Goal: Task Accomplishment & Management: Complete application form

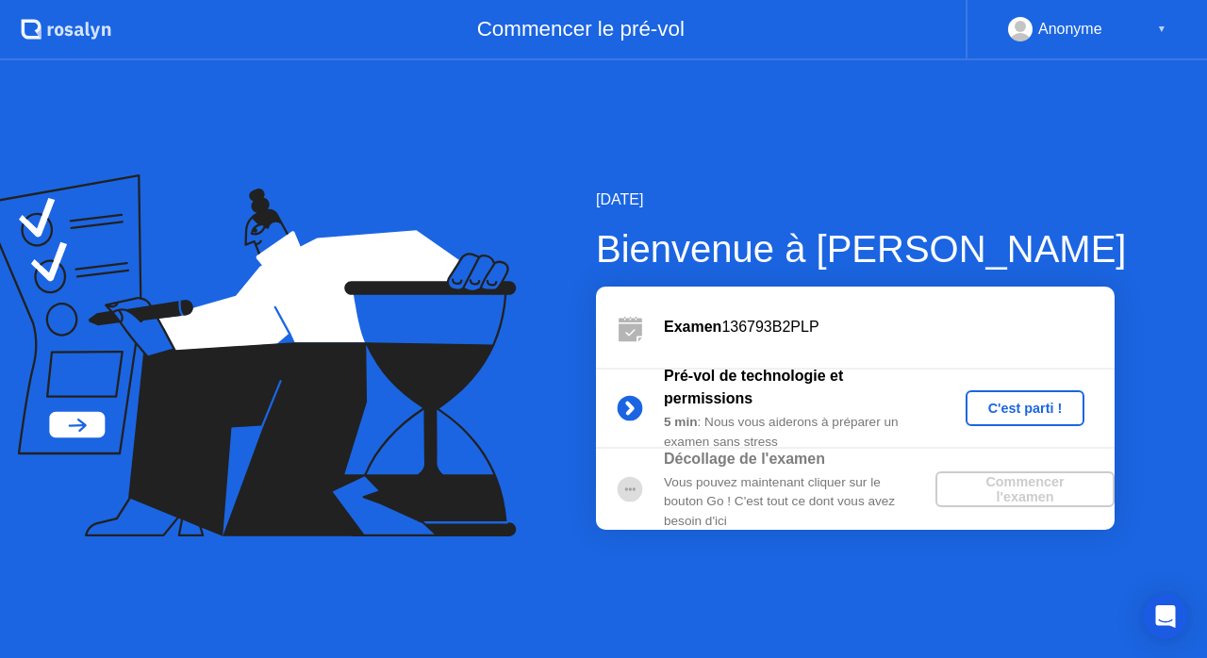
click at [1016, 411] on div "C'est parti !" at bounding box center [1025, 408] width 105 height 15
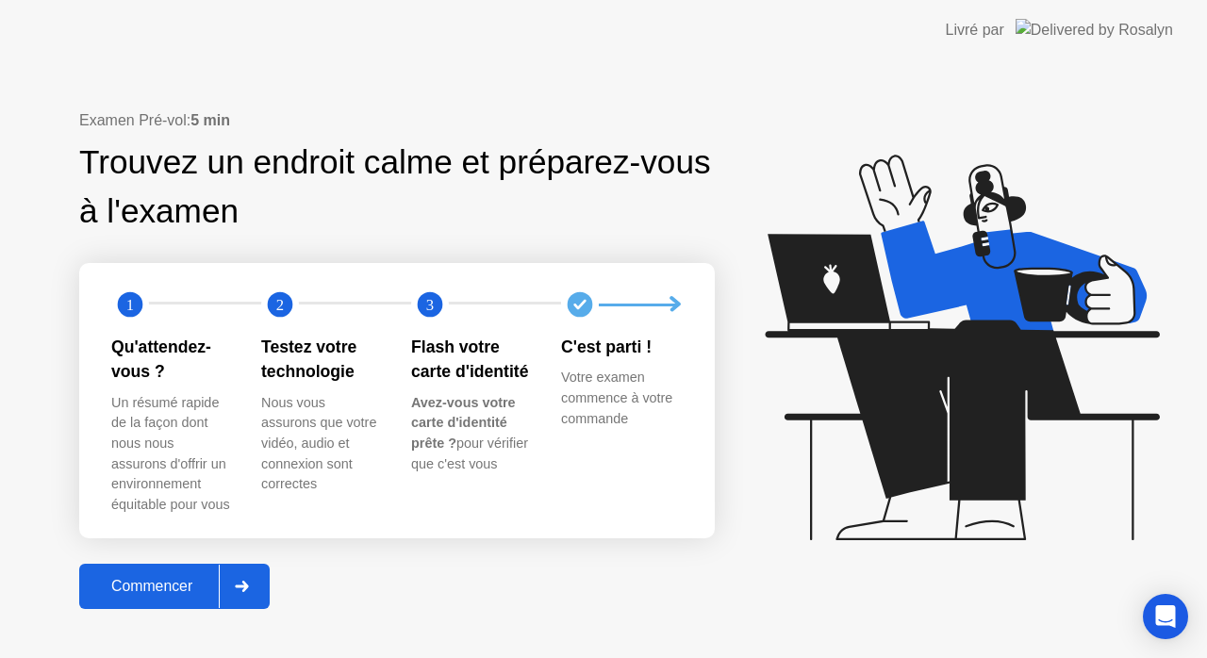
click at [147, 583] on div "Commencer" at bounding box center [152, 586] width 134 height 17
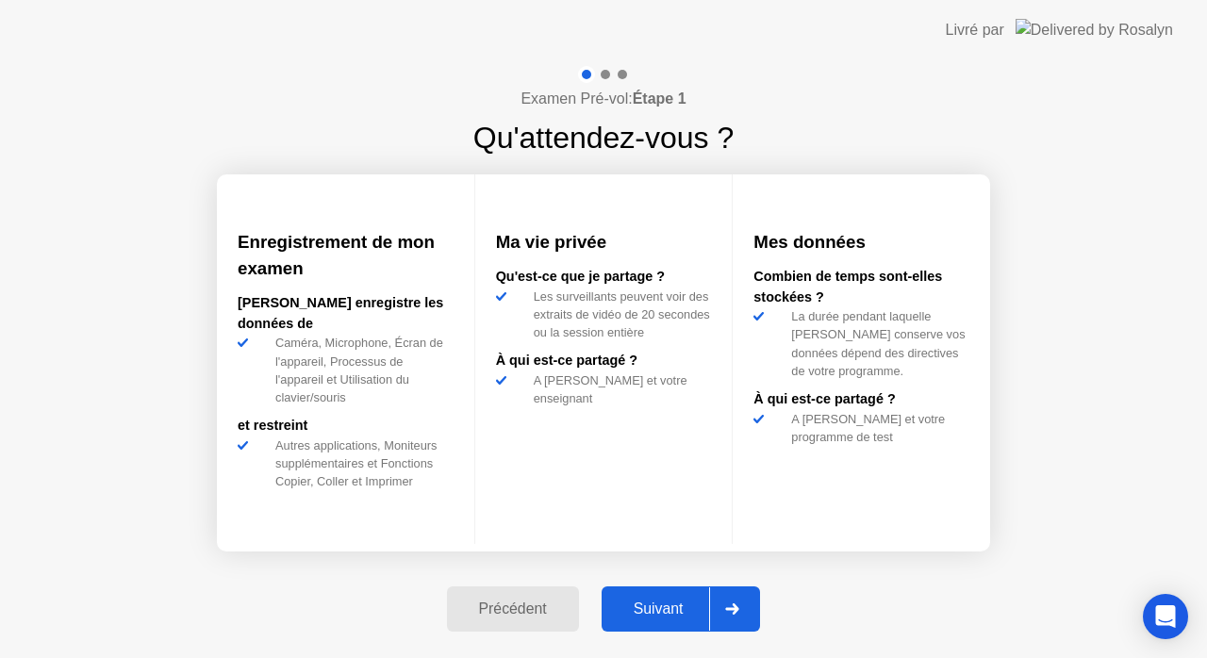
click at [651, 610] on div "Suivant" at bounding box center [658, 609] width 103 height 17
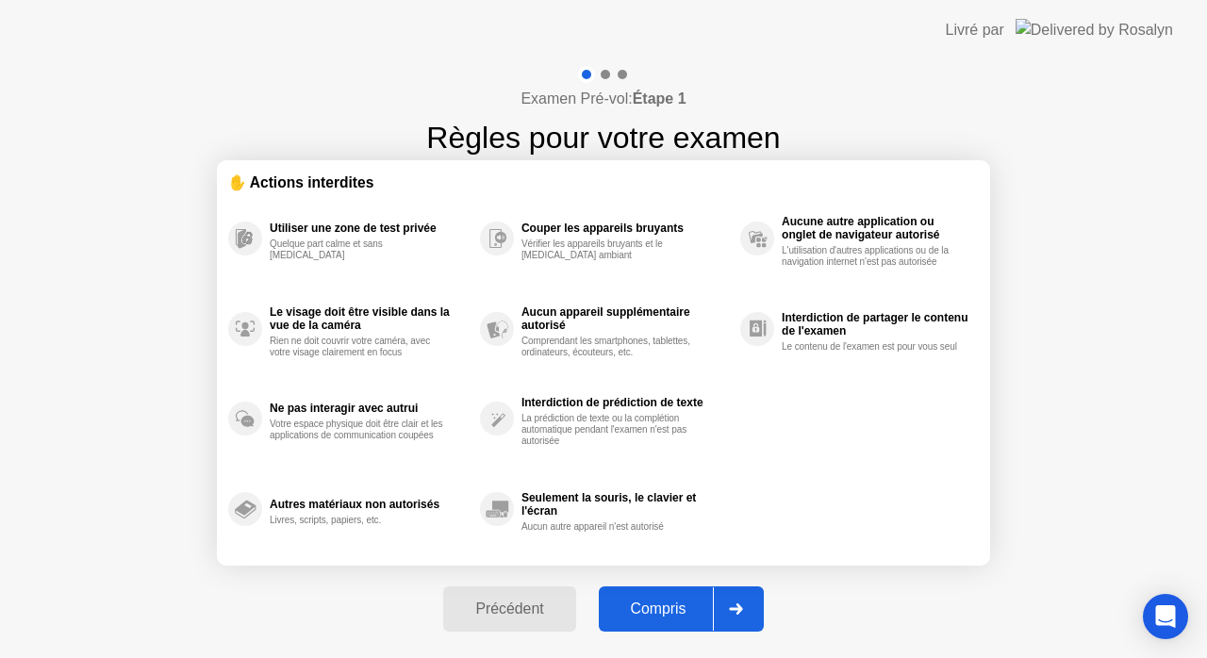
click at [666, 603] on div "Compris" at bounding box center [658, 609] width 108 height 17
select select "**********"
select select "*******"
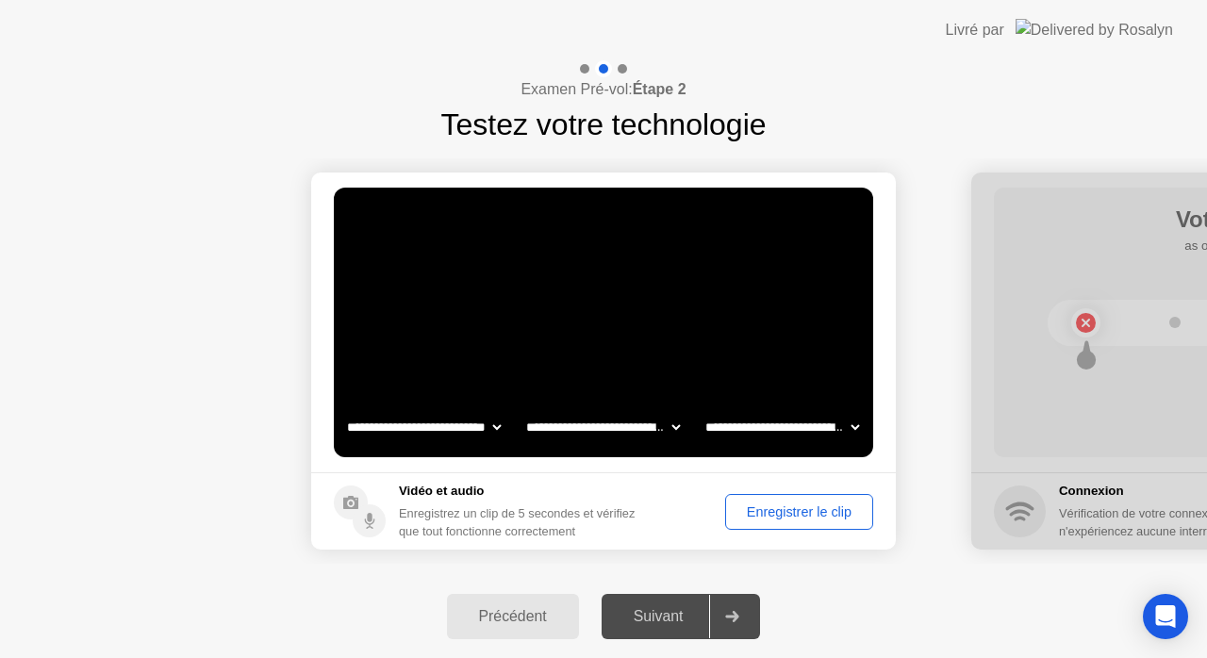
click at [747, 512] on div "Enregistrer le clip" at bounding box center [799, 511] width 135 height 15
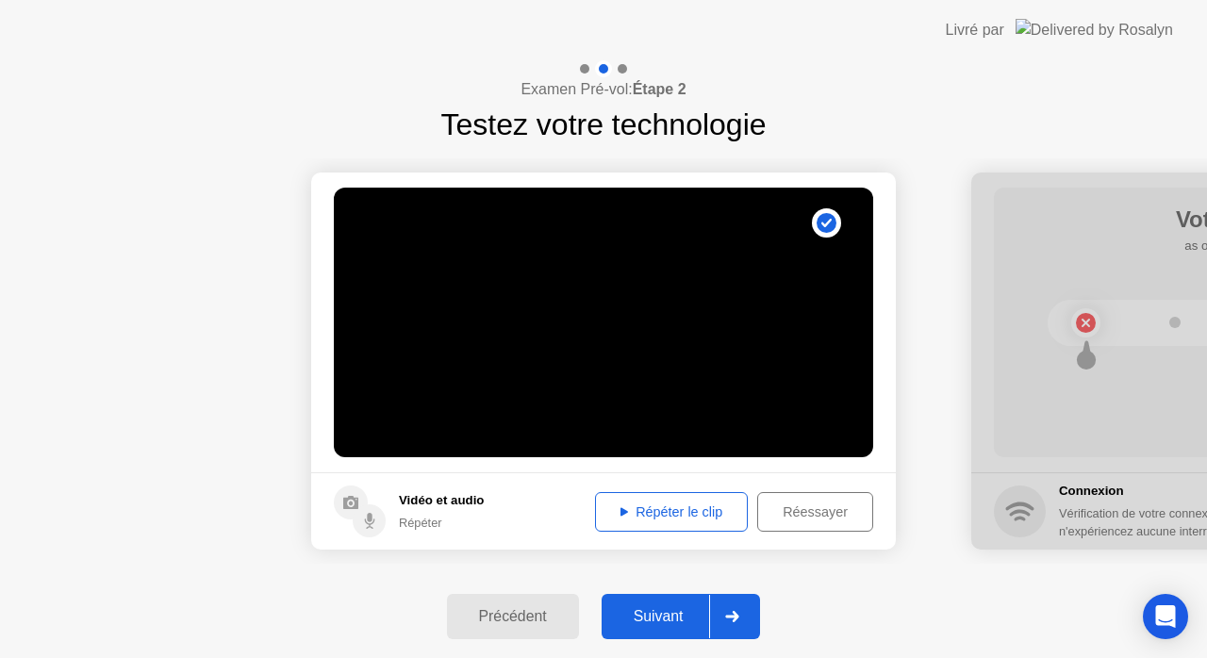
click at [689, 500] on button "Répéter le clip" at bounding box center [671, 512] width 153 height 40
click at [679, 615] on div "Suivant" at bounding box center [658, 616] width 103 height 17
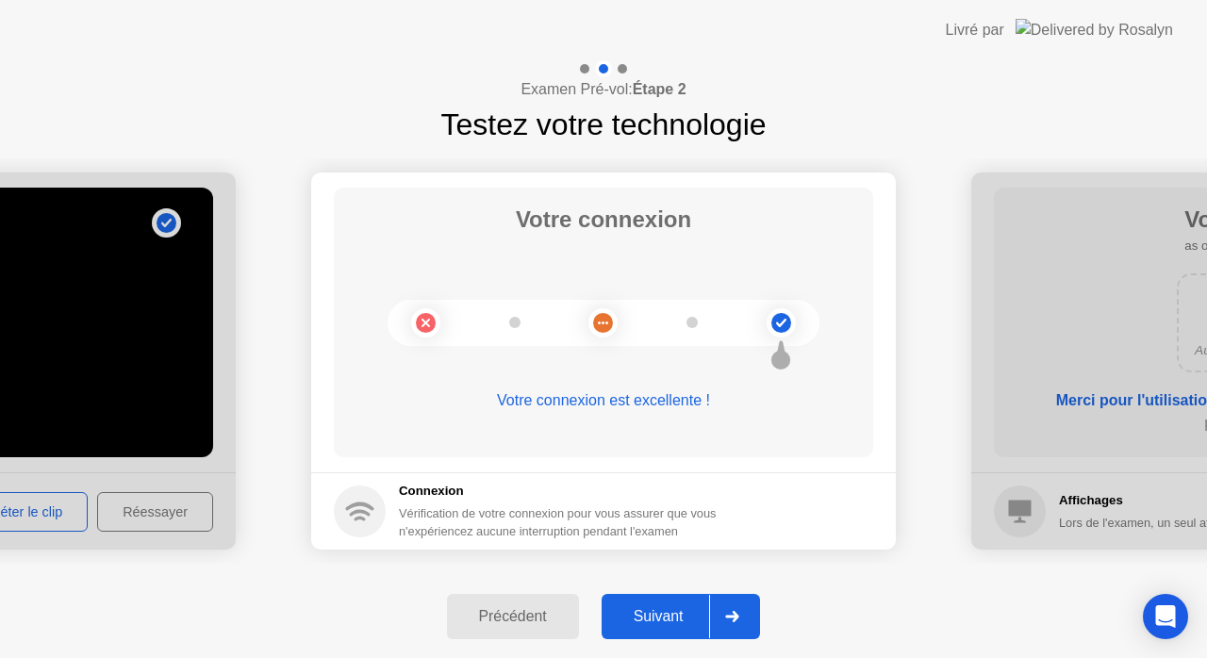
click at [679, 615] on div "Suivant" at bounding box center [658, 616] width 103 height 17
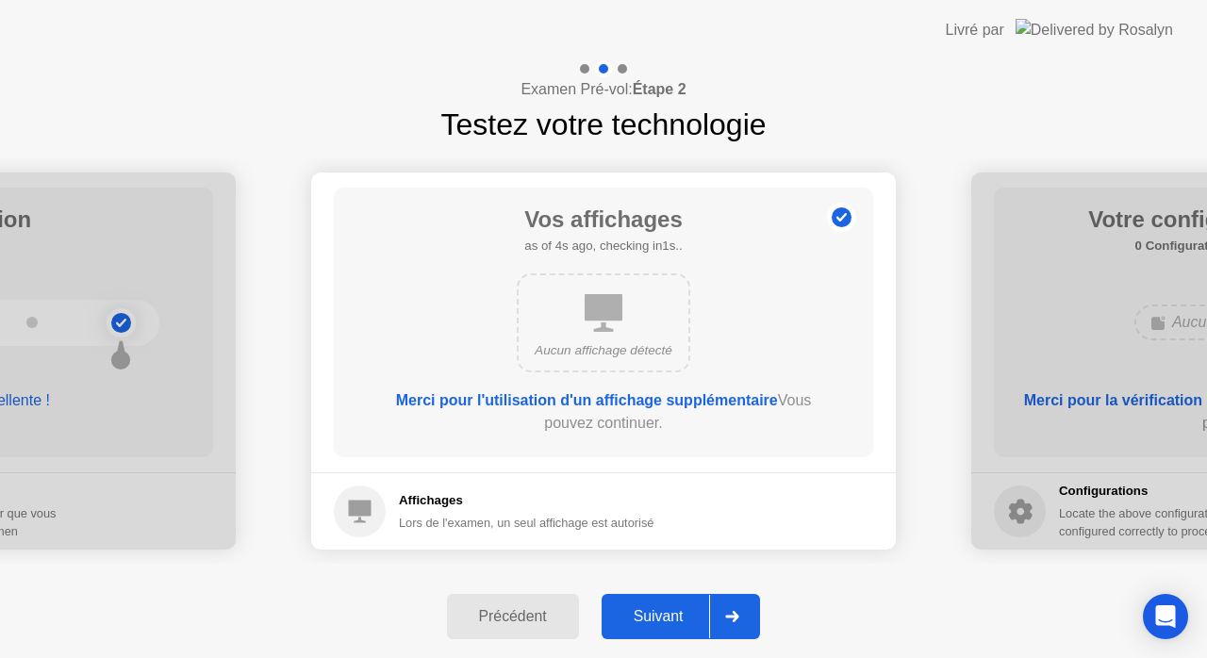
click at [679, 615] on div "Suivant" at bounding box center [658, 616] width 103 height 17
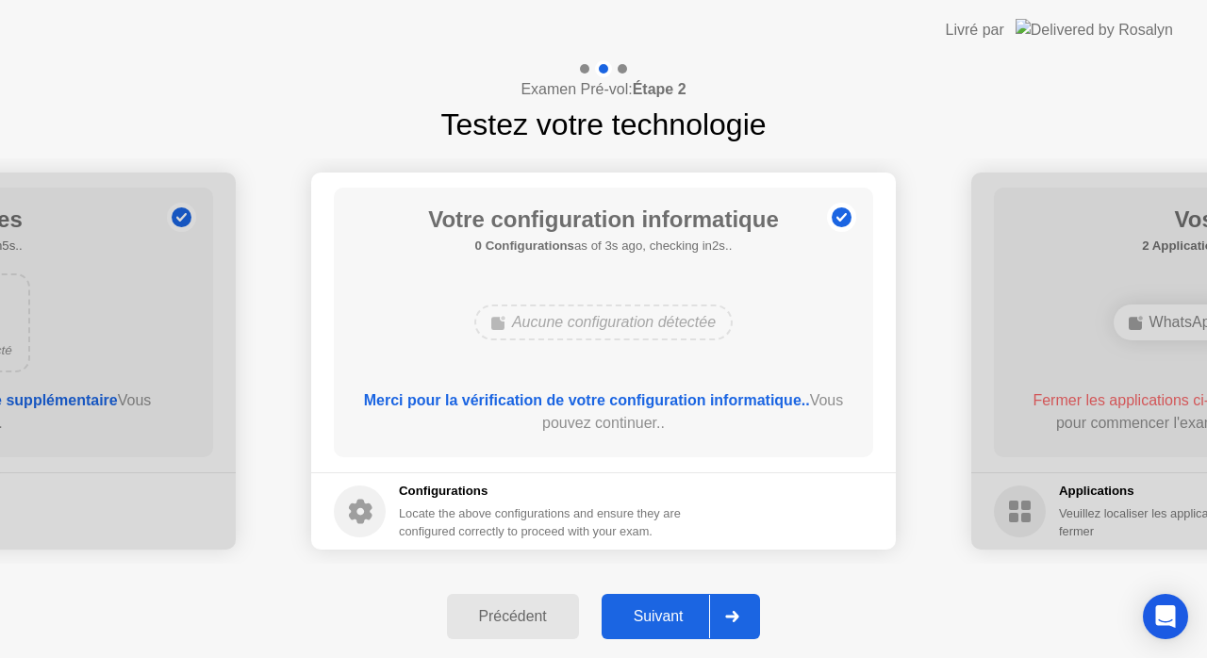
click at [679, 615] on div "Suivant" at bounding box center [658, 616] width 103 height 17
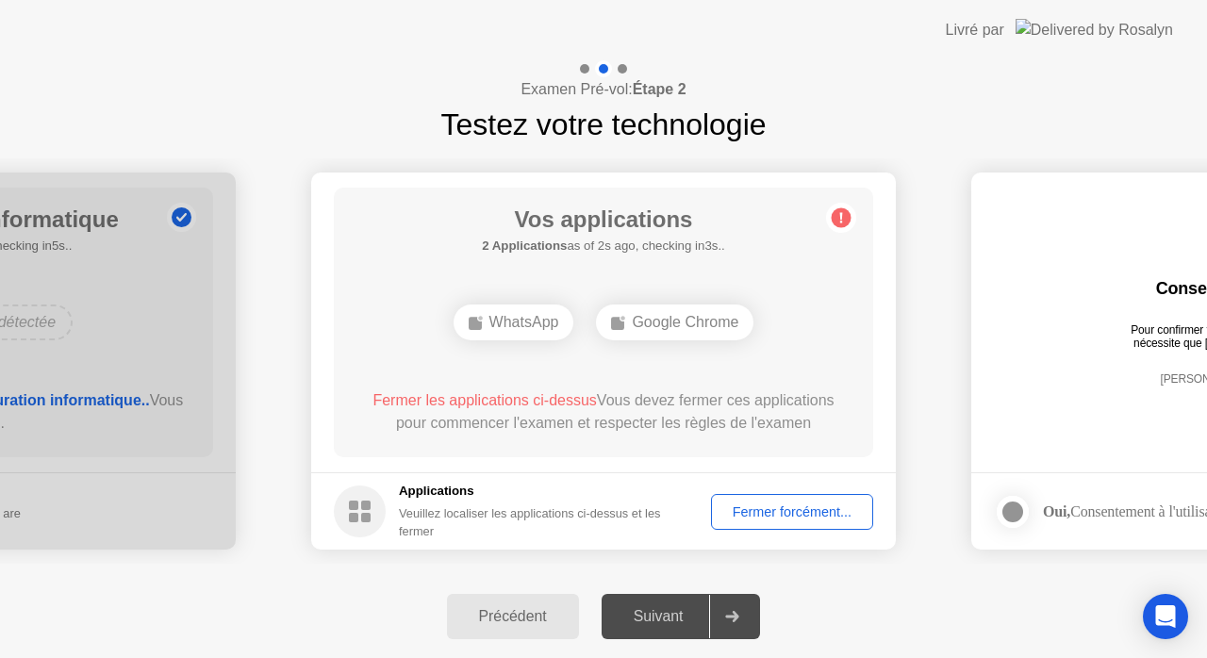
click at [764, 518] on div "Fermer forcément..." at bounding box center [791, 511] width 149 height 15
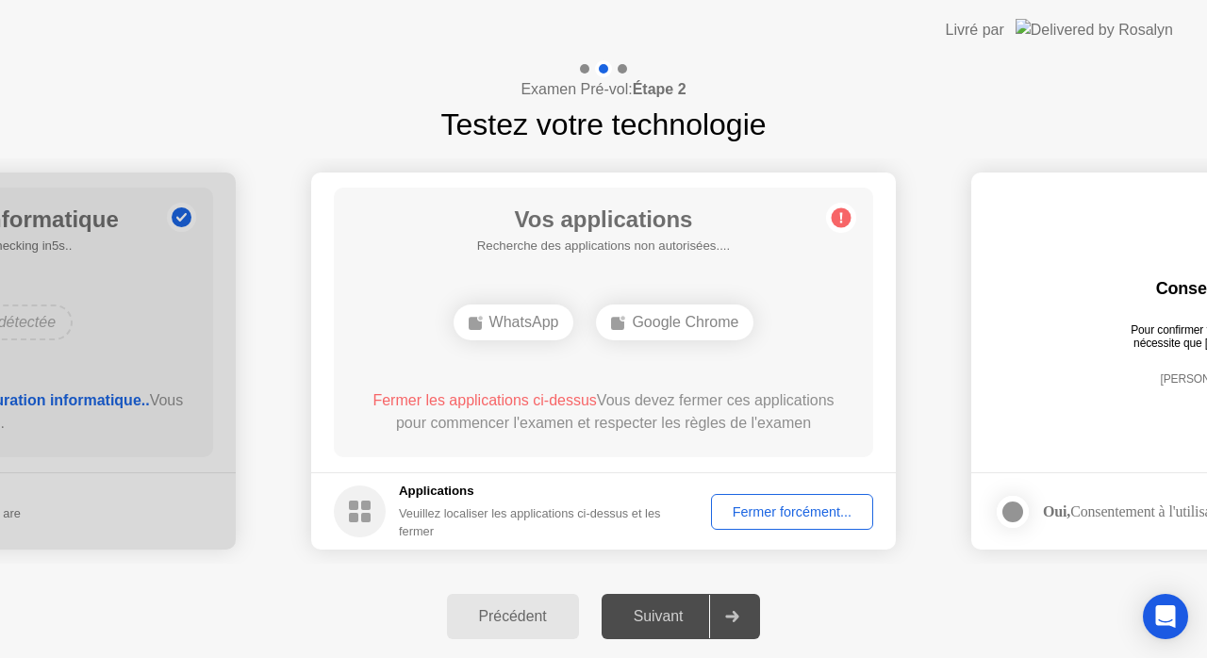
click at [791, 505] on div "Fermer forcément..." at bounding box center [791, 511] width 149 height 15
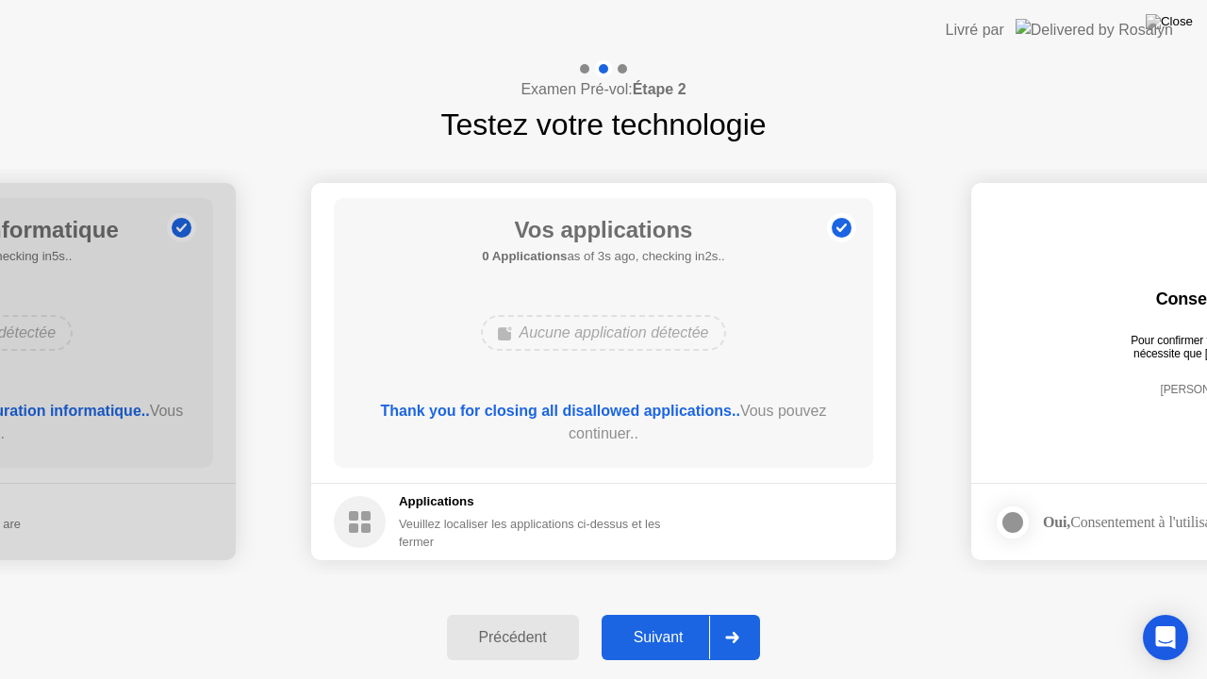
click at [669, 632] on div "Suivant" at bounding box center [658, 637] width 103 height 17
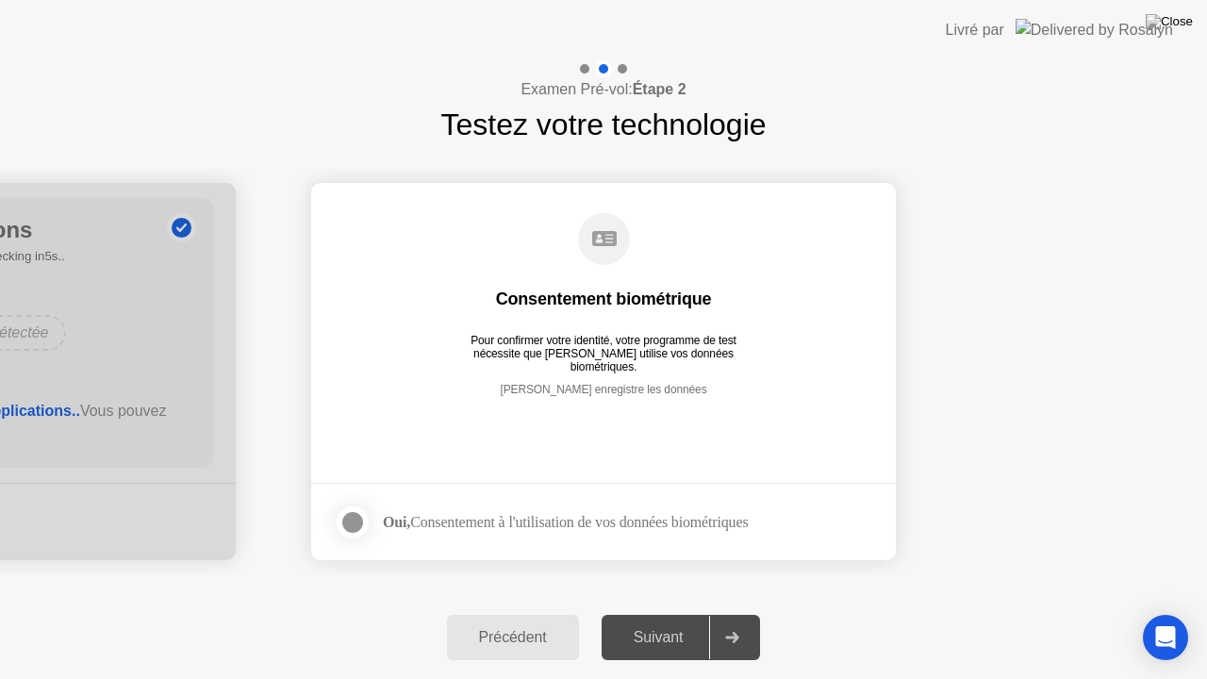
click at [669, 632] on div "Suivant" at bounding box center [658, 637] width 103 height 17
click at [684, 635] on div "Suivant" at bounding box center [658, 637] width 103 height 17
click at [739, 635] on icon at bounding box center [732, 637] width 14 height 11
click at [356, 521] on div at bounding box center [352, 522] width 23 height 23
click at [673, 632] on div "Suivant" at bounding box center [658, 637] width 103 height 17
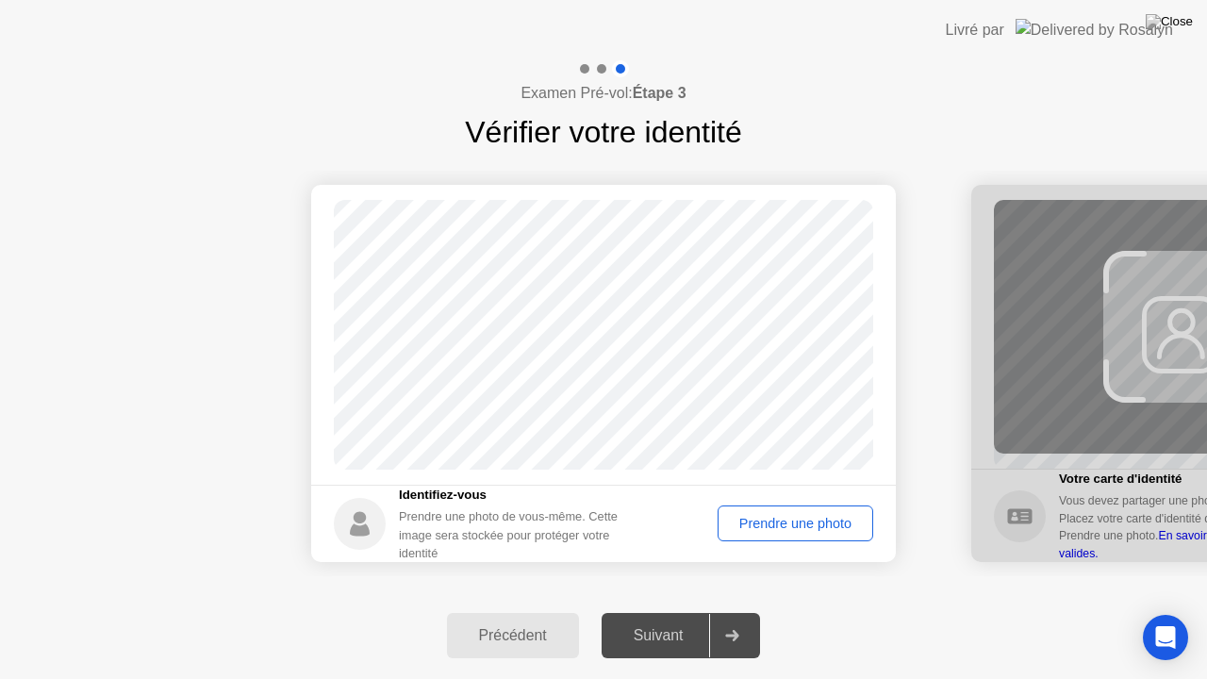
click at [673, 632] on div "Suivant" at bounding box center [658, 635] width 103 height 17
click at [772, 518] on div "Prendre une photo" at bounding box center [795, 523] width 142 height 15
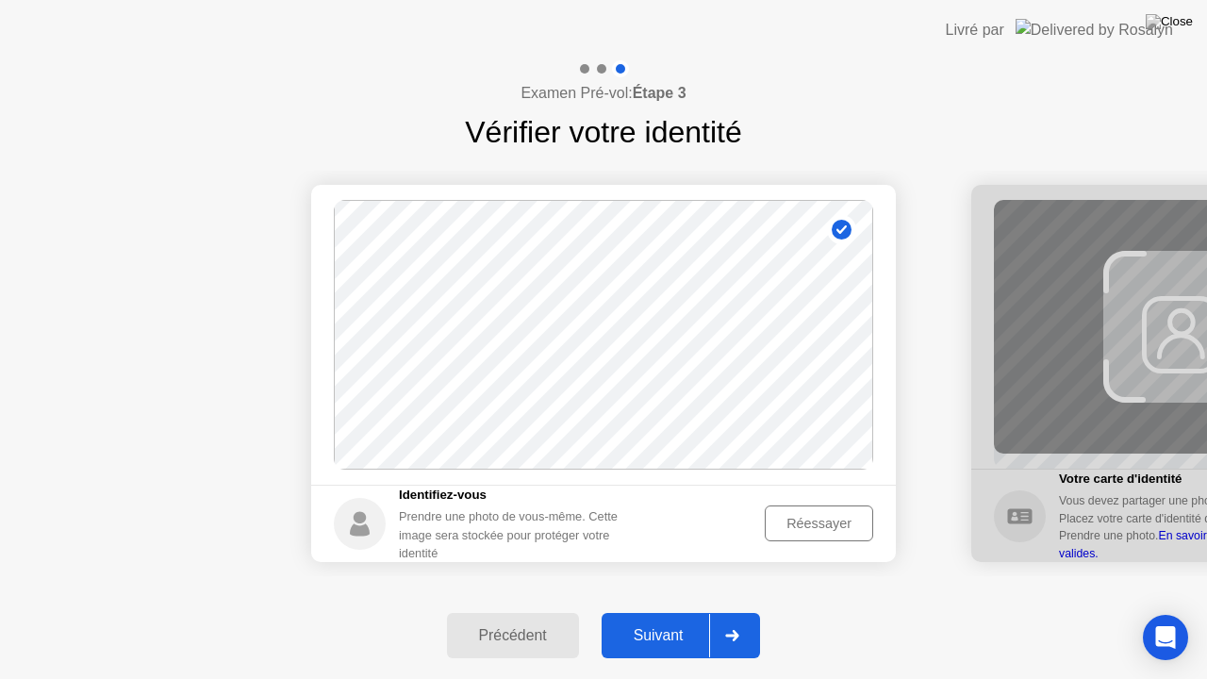
click at [674, 628] on div "Suivant" at bounding box center [658, 635] width 103 height 17
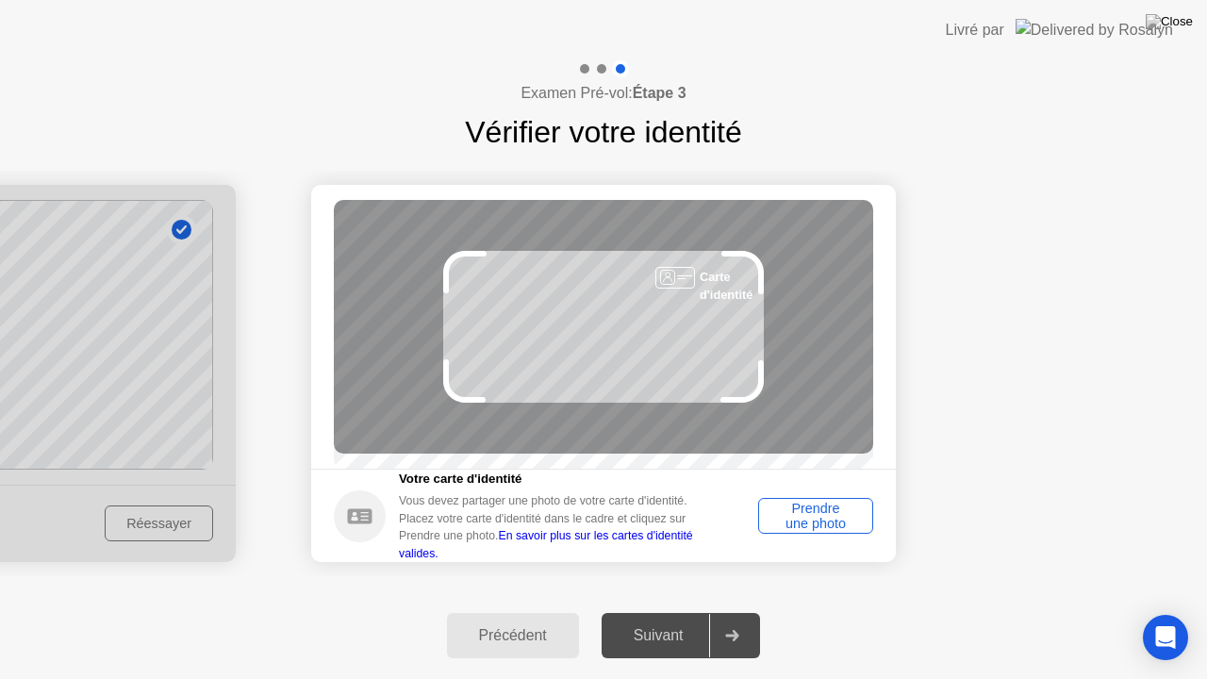
click at [792, 509] on div "Prendre une photo" at bounding box center [816, 516] width 102 height 30
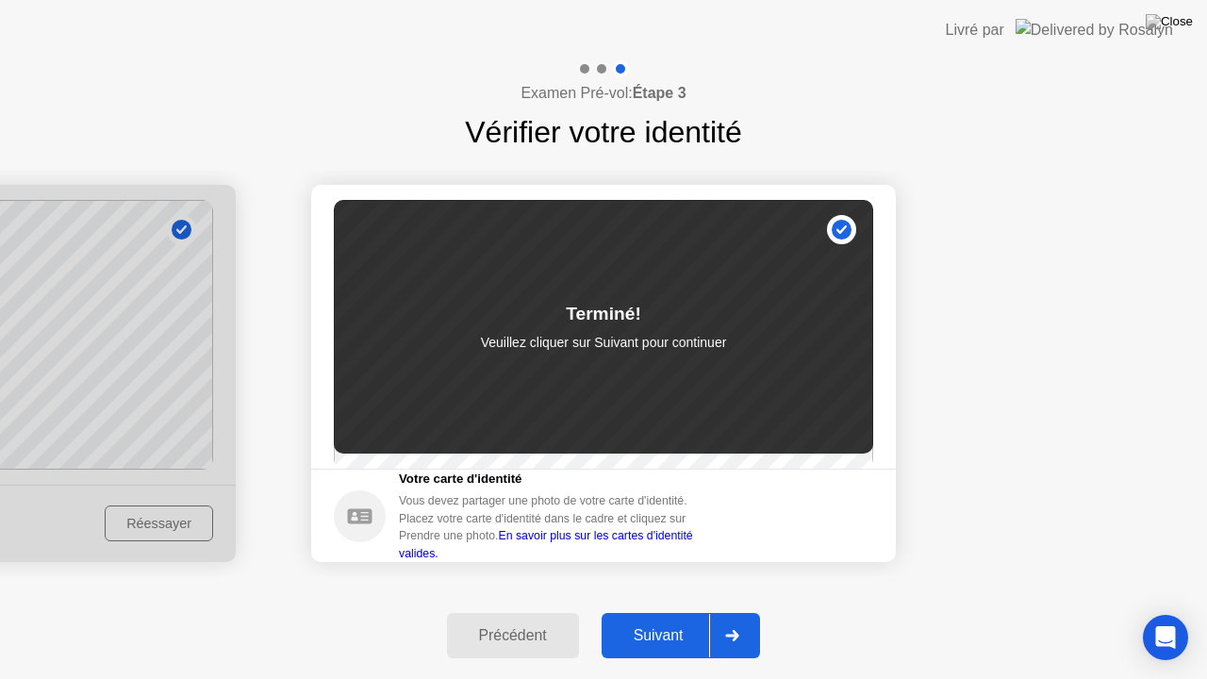
click at [684, 631] on div "Suivant" at bounding box center [658, 635] width 103 height 17
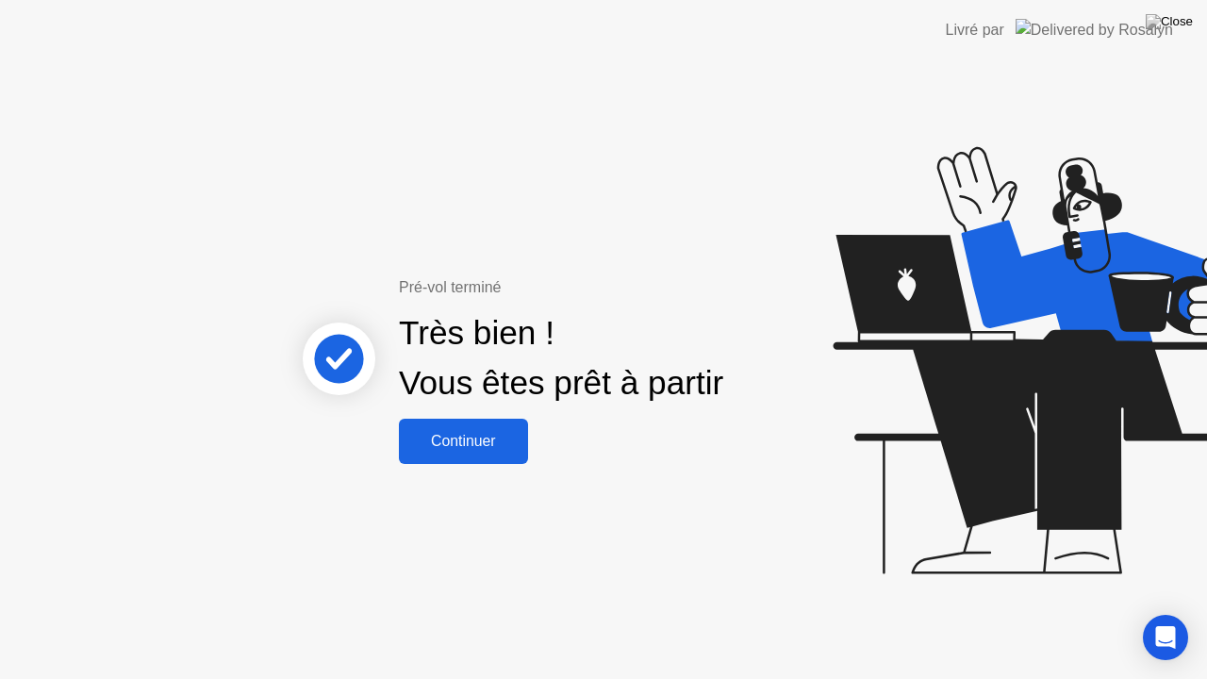
click at [478, 448] on div "Continuer" at bounding box center [463, 441] width 118 height 17
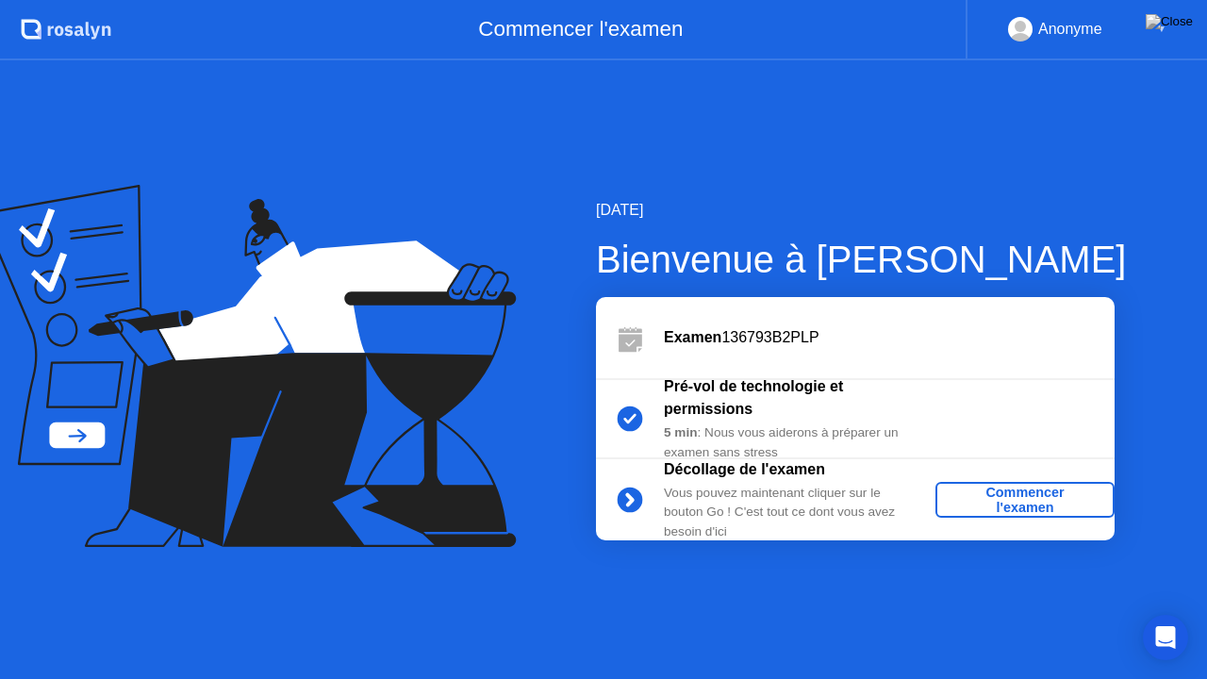
click at [963, 497] on div "Commencer l'examen" at bounding box center [1025, 500] width 164 height 30
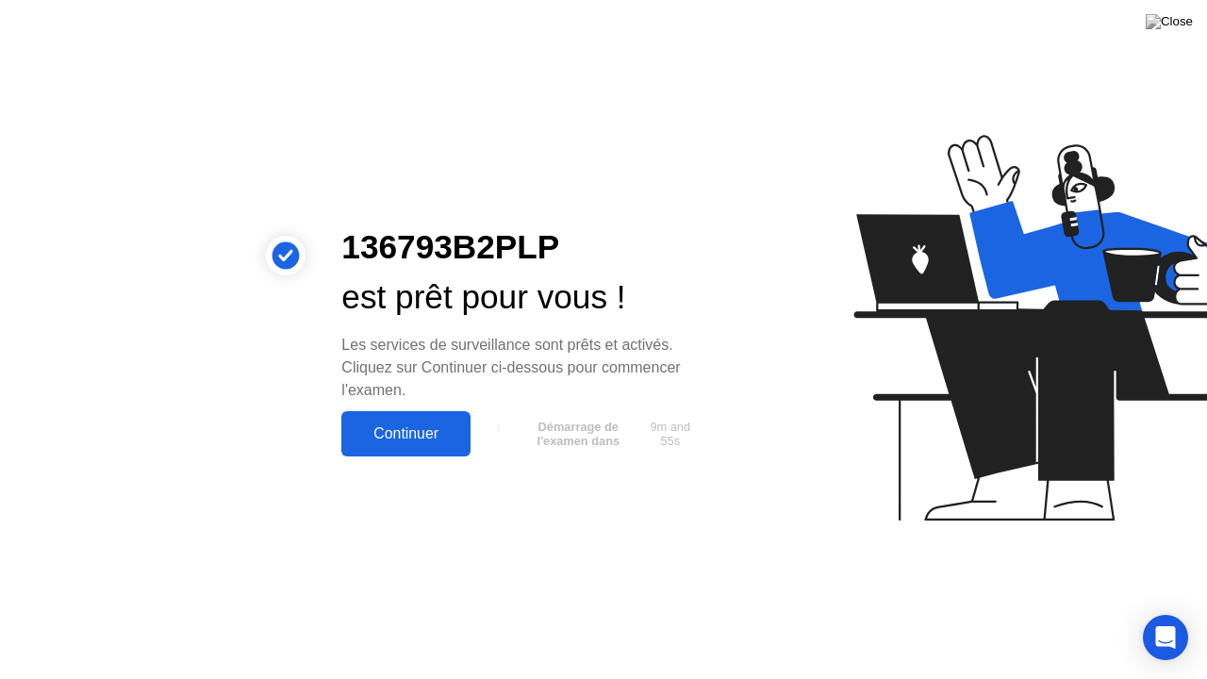
click at [415, 428] on div "Continuer" at bounding box center [406, 433] width 118 height 17
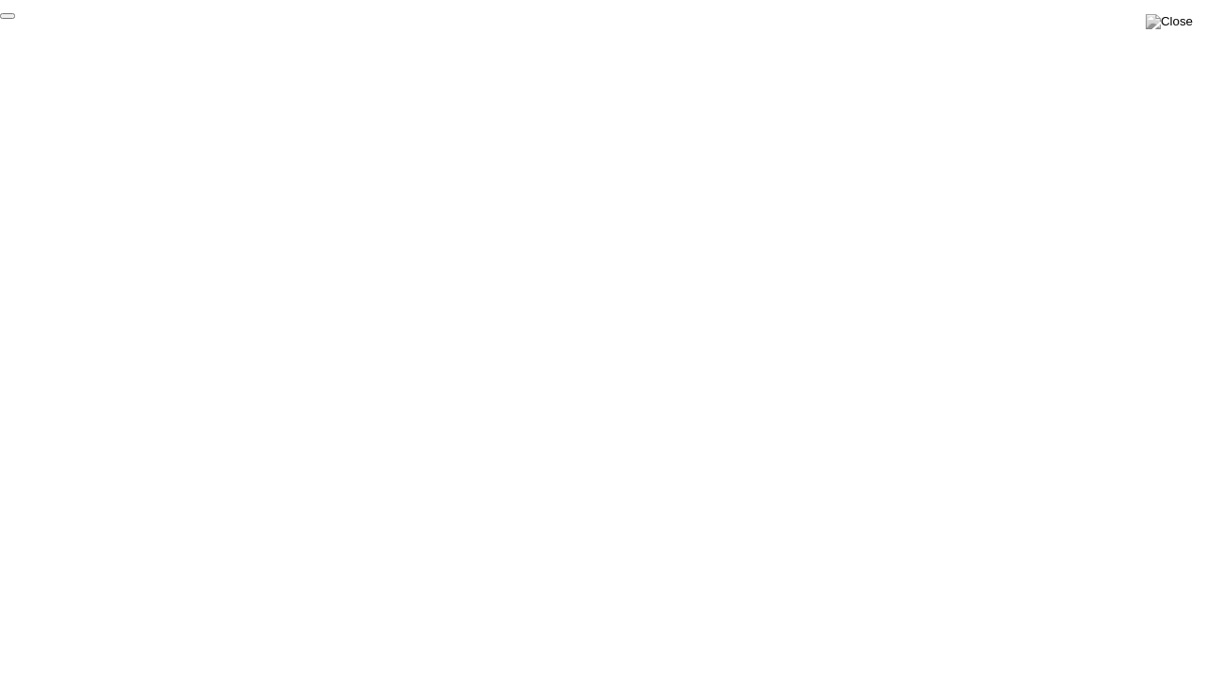
click div "End Proctoring Session"
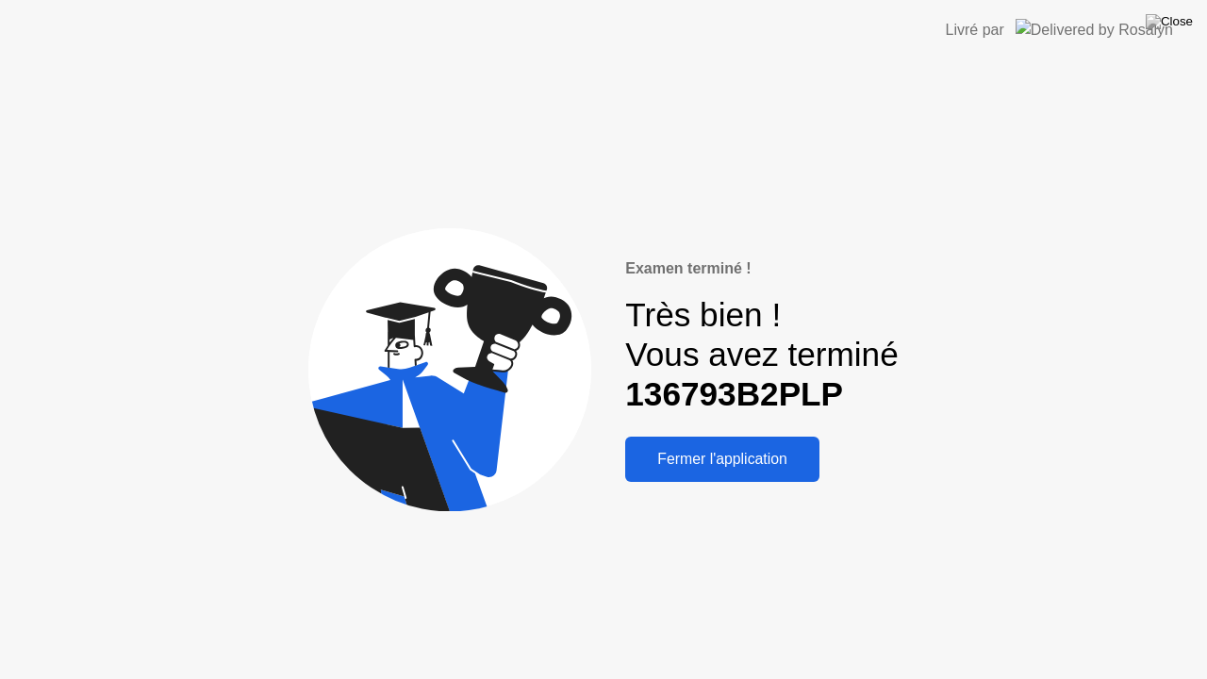
click at [722, 460] on div "Fermer l'application" at bounding box center [722, 459] width 183 height 17
